Goal: Check status: Check status

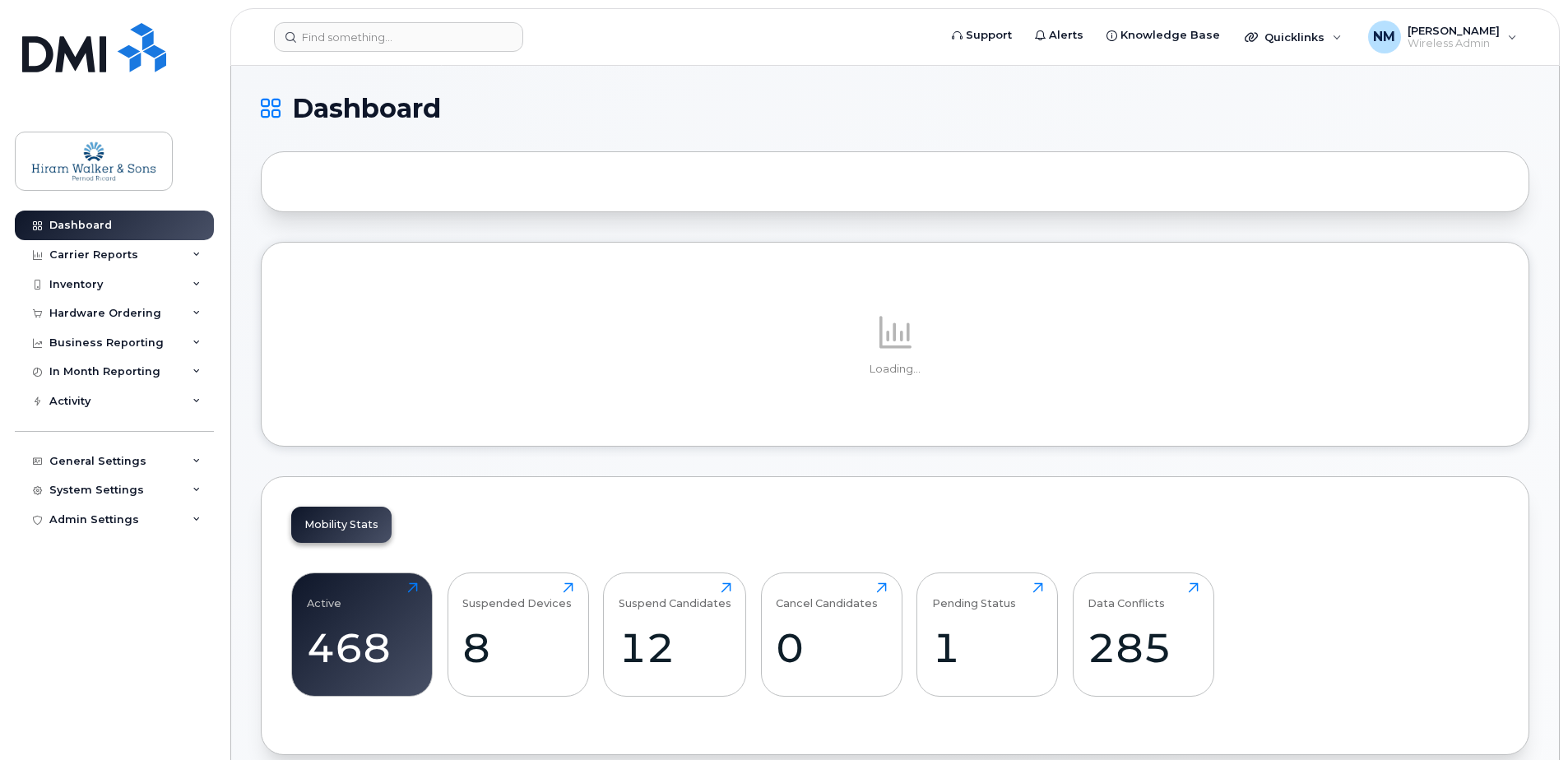
click at [149, 309] on div "Hardware Ordering" at bounding box center [105, 312] width 112 height 13
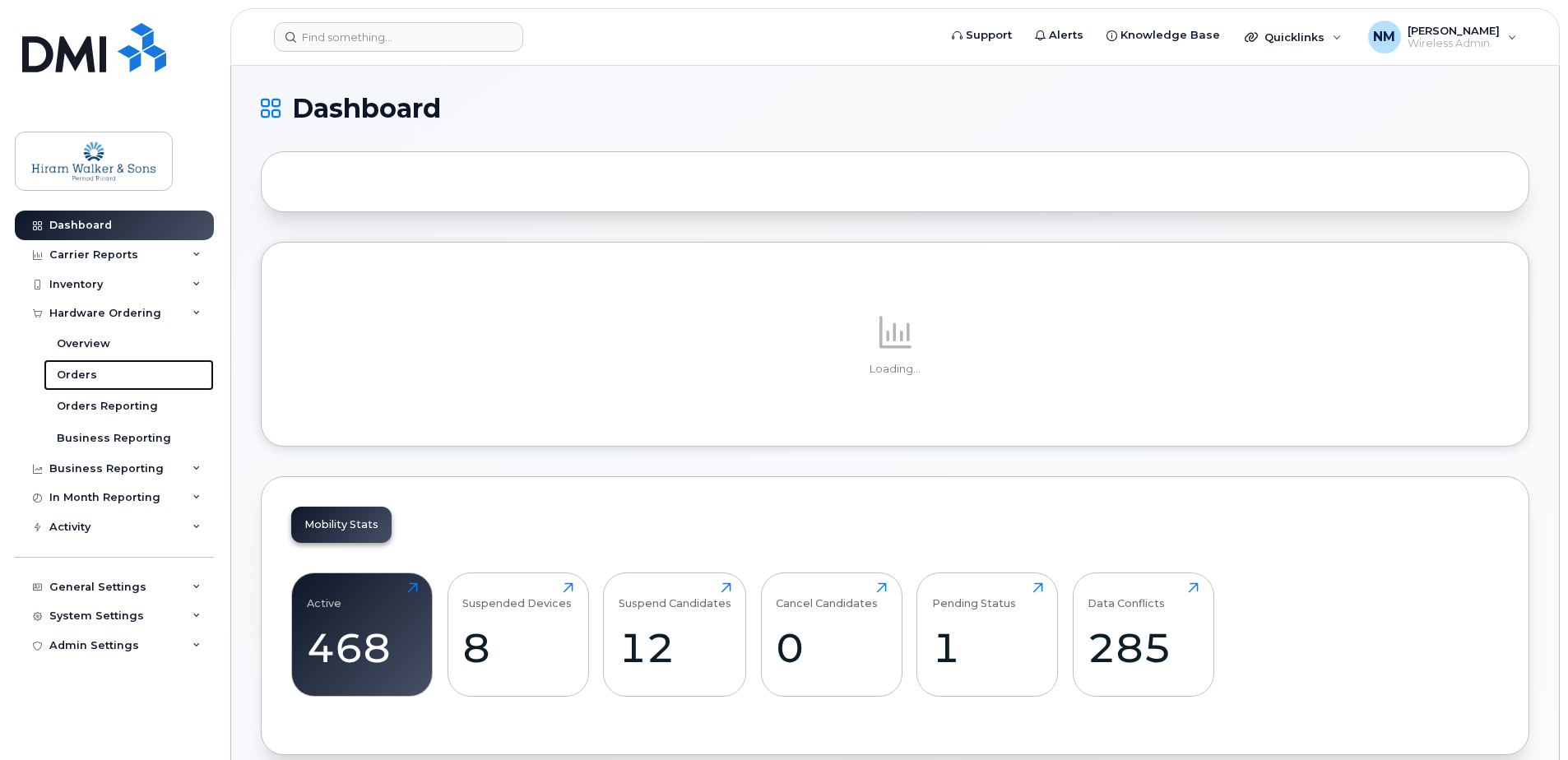
click at [82, 374] on div "Orders" at bounding box center [76, 374] width 40 height 15
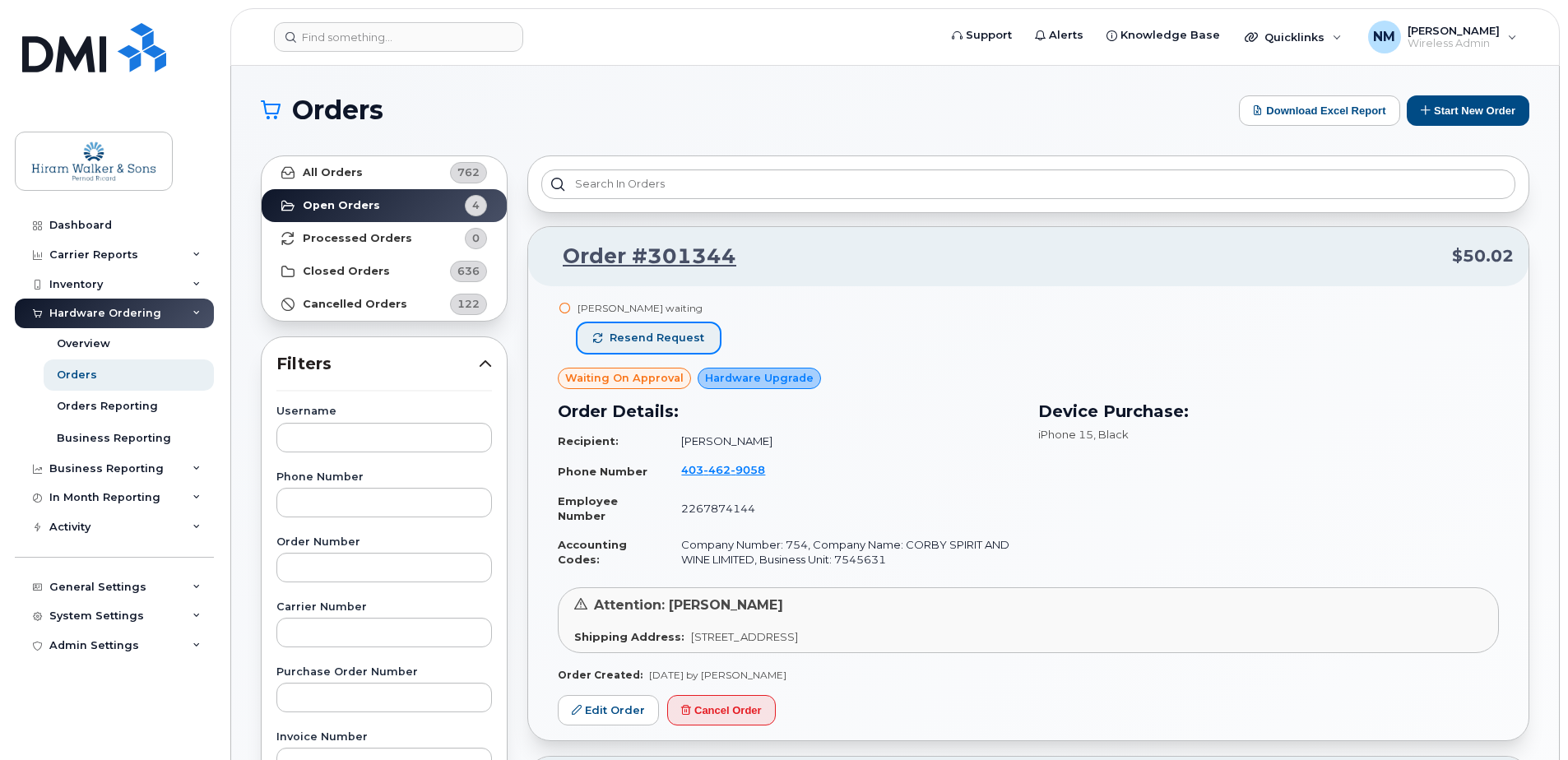
click at [642, 330] on button "Resend request" at bounding box center [648, 338] width 142 height 29
click at [701, 311] on div "[PERSON_NAME] waiting" at bounding box center [649, 308] width 143 height 14
click at [677, 261] on link "Order #301344" at bounding box center [639, 257] width 193 height 29
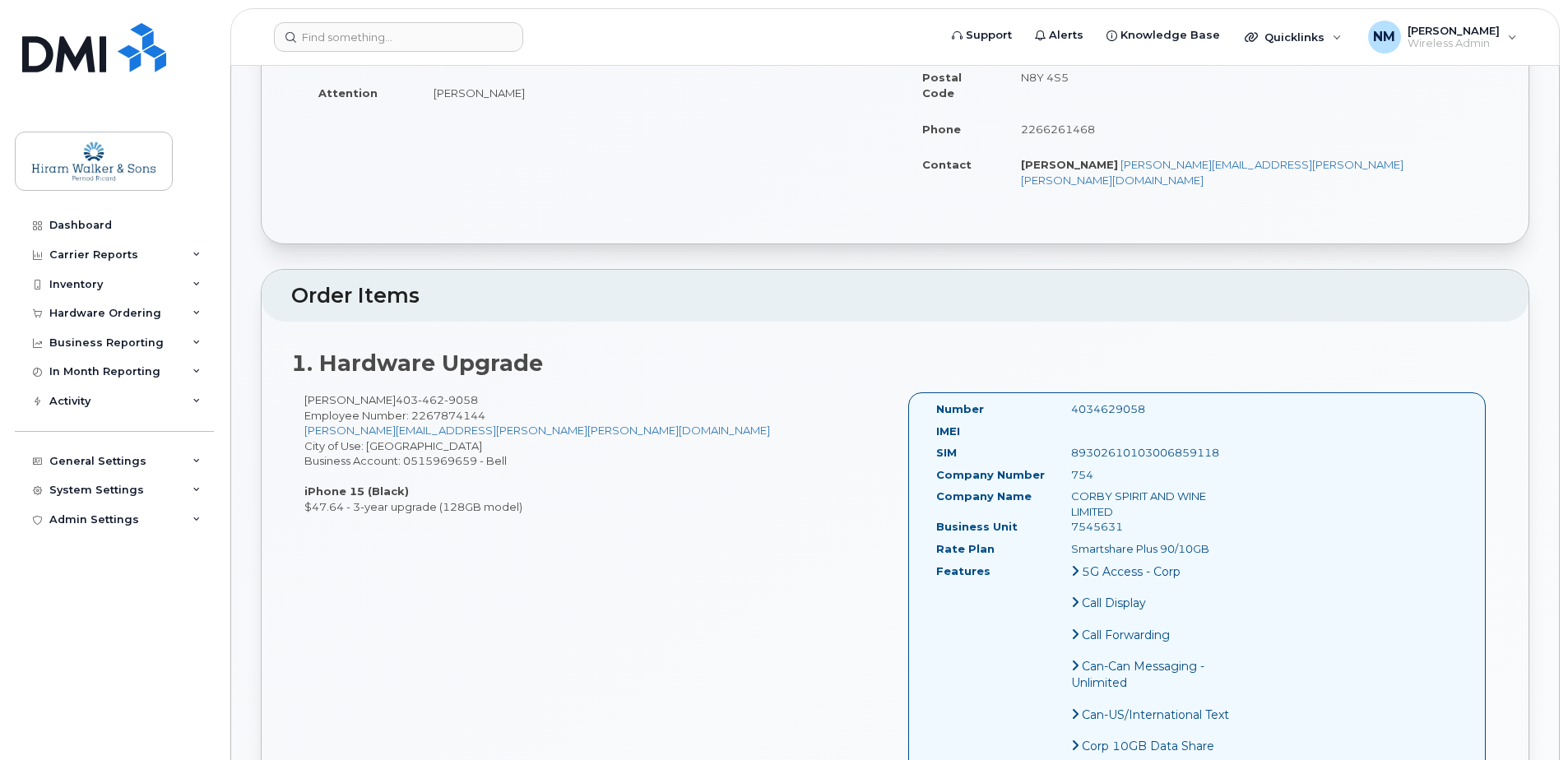
scroll to position [329, 0]
